Goal: Task Accomplishment & Management: Manage account settings

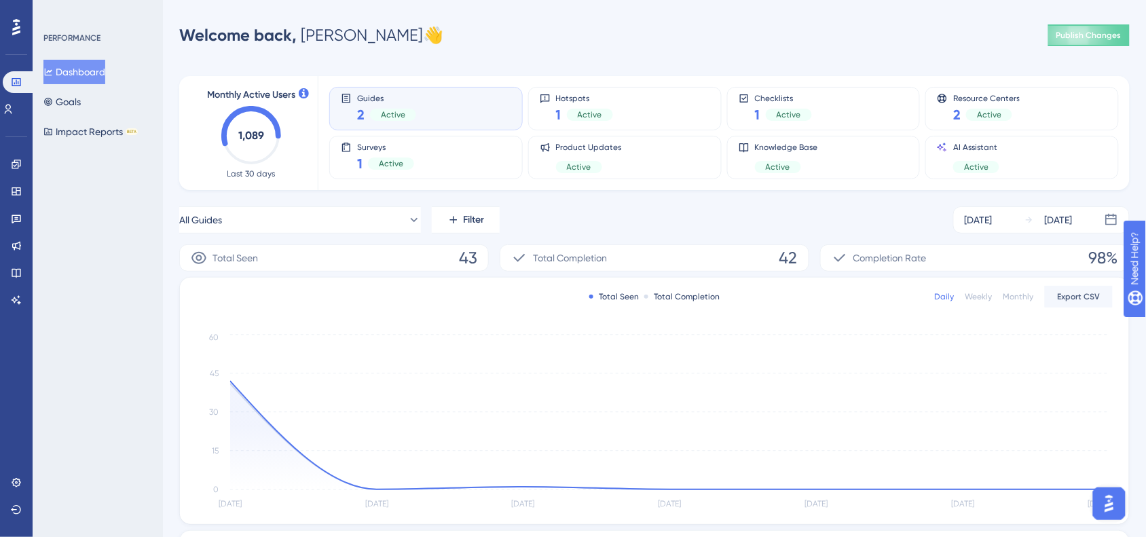
click at [604, 58] on div "Performance Users Engagement Widgets Feedback Product Updates Knowledge Base AI…" at bounding box center [654, 384] width 983 height 725
click at [22, 481] on link at bounding box center [16, 483] width 11 height 22
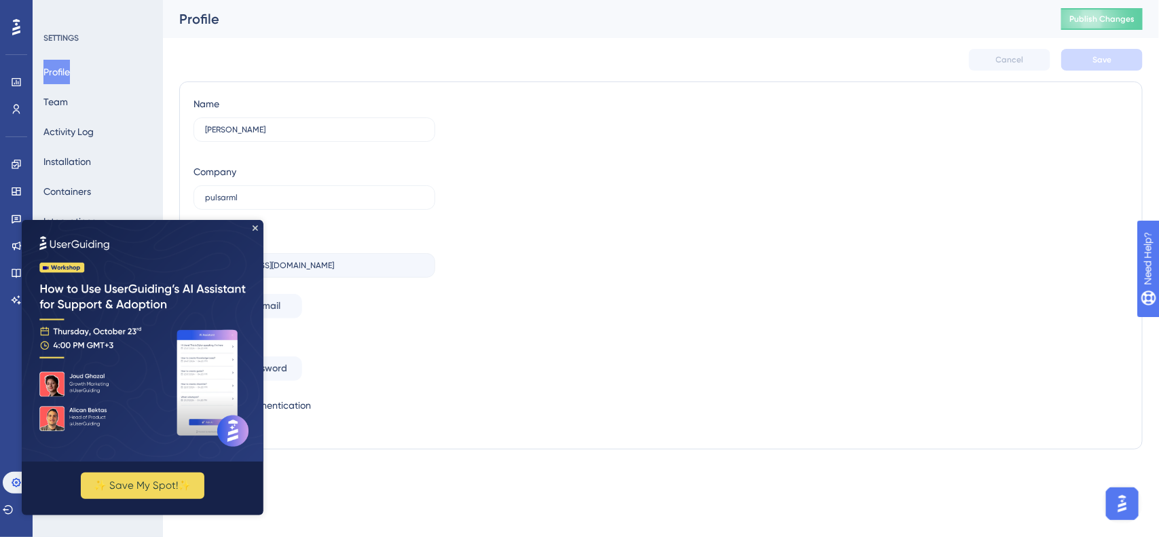
click at [134, 223] on img at bounding box center [142, 340] width 242 height 242
click at [259, 225] on img at bounding box center [142, 340] width 242 height 242
click at [254, 225] on icon "Close Preview" at bounding box center [254, 227] width 5 height 5
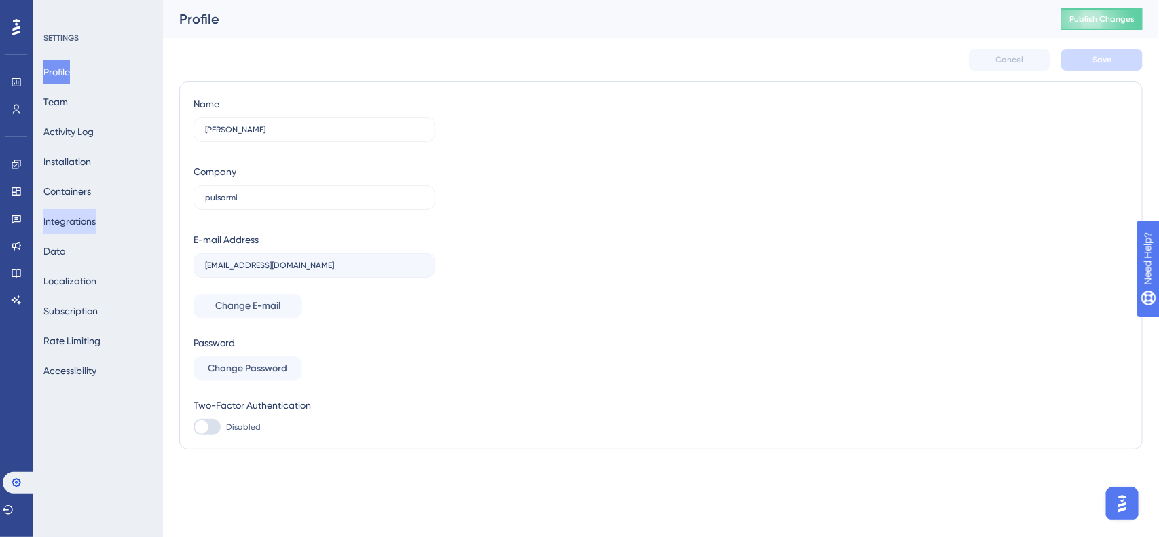
click at [58, 226] on button "Integrations" at bounding box center [69, 221] width 52 height 24
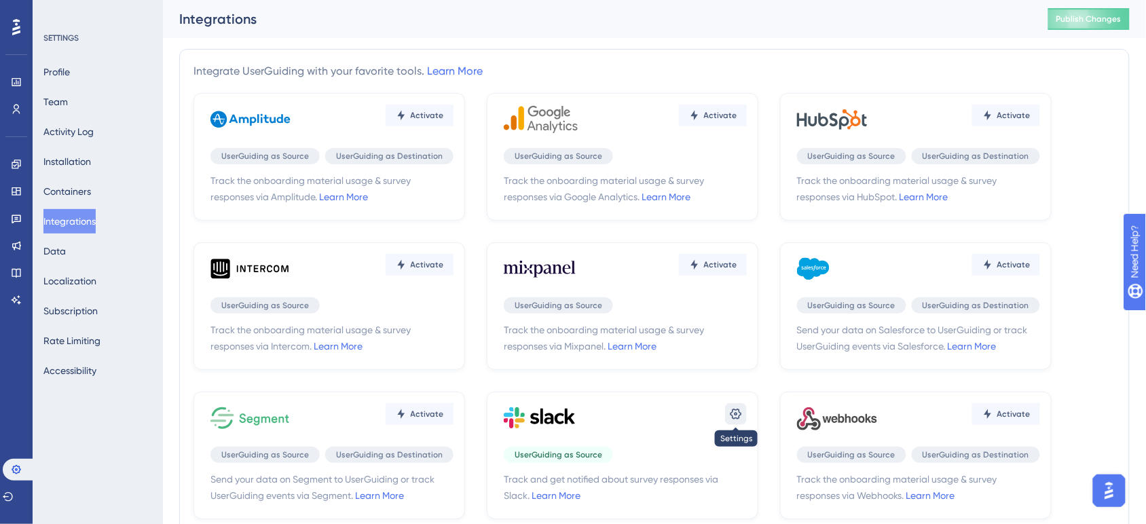
click at [731, 416] on icon at bounding box center [736, 414] width 14 height 14
